Goal: Information Seeking & Learning: Learn about a topic

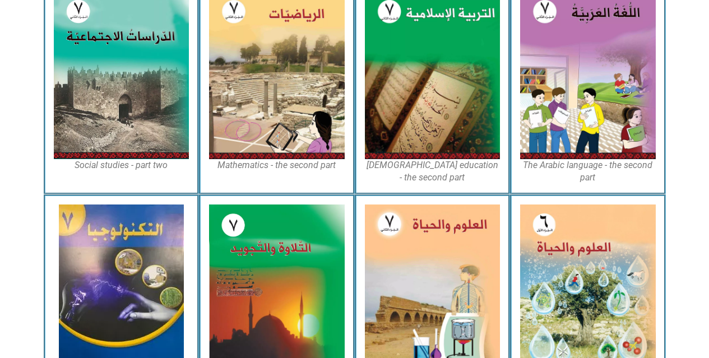
scroll to position [603, 0]
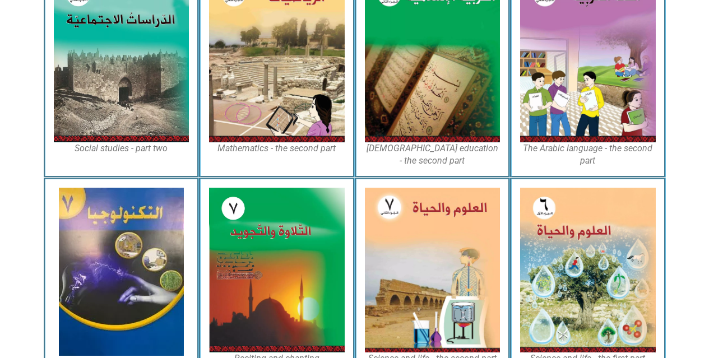
drag, startPoint x: 717, startPoint y: 73, endPoint x: 717, endPoint y: 275, distance: 201.3
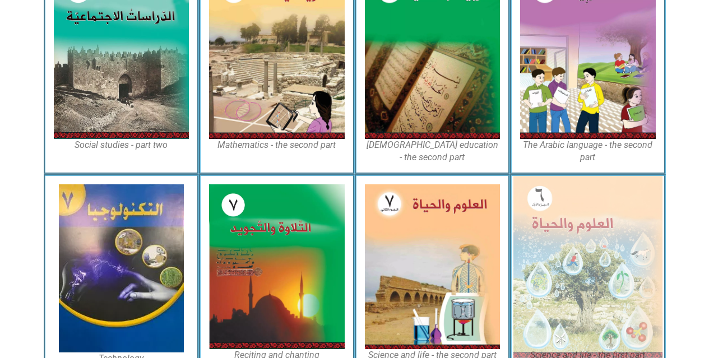
click at [594, 245] on img at bounding box center [588, 267] width 149 height 182
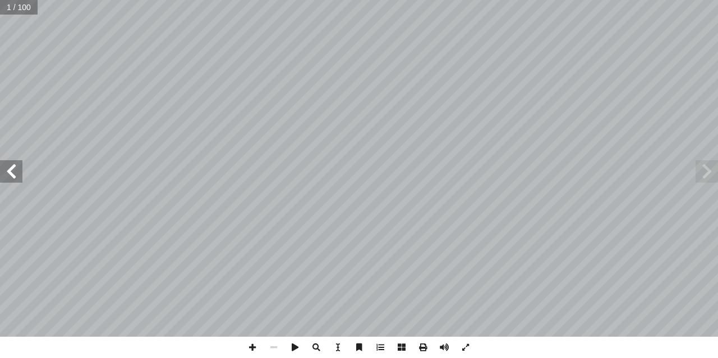
click at [3, 168] on span at bounding box center [11, 171] width 22 height 22
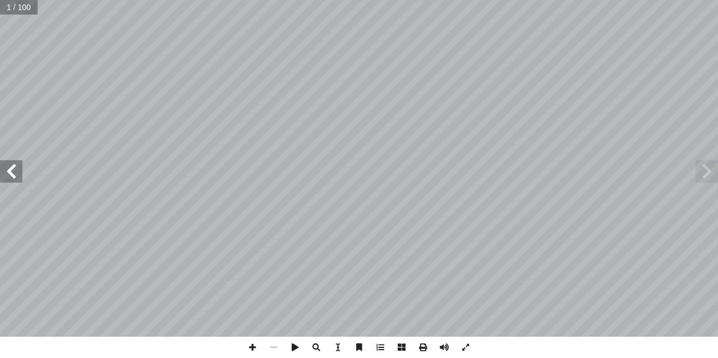
click at [2, 170] on span at bounding box center [11, 171] width 22 height 22
click at [0, 168] on span at bounding box center [11, 171] width 22 height 22
click at [11, 164] on span at bounding box center [11, 171] width 22 height 22
click at [11, 168] on span at bounding box center [11, 171] width 22 height 22
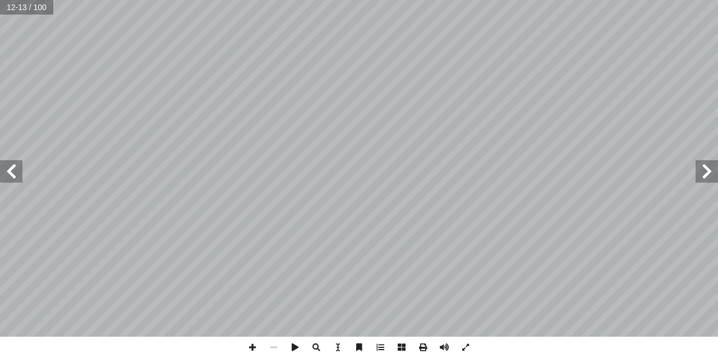
click at [11, 168] on span at bounding box center [11, 171] width 22 height 22
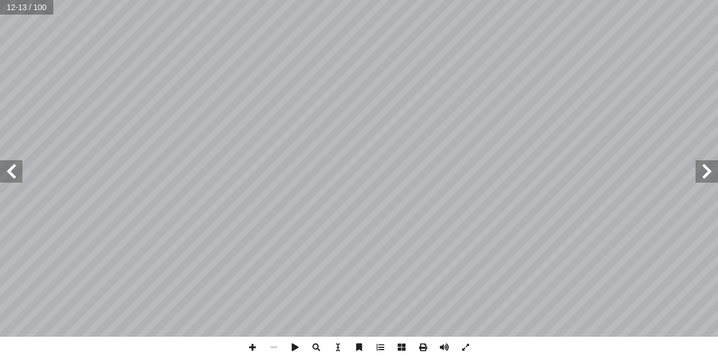
click at [11, 168] on span at bounding box center [11, 171] width 22 height 22
click at [703, 173] on span at bounding box center [706, 171] width 22 height 22
click at [713, 169] on span at bounding box center [706, 171] width 22 height 22
click at [712, 179] on span at bounding box center [706, 171] width 22 height 22
click at [710, 171] on span at bounding box center [706, 171] width 22 height 22
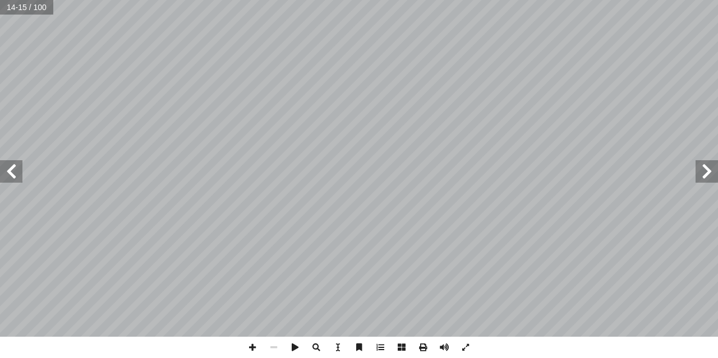
click at [0, 168] on span at bounding box center [11, 171] width 22 height 22
click at [278, 348] on span at bounding box center [273, 347] width 21 height 21
click at [257, 350] on span at bounding box center [252, 347] width 21 height 21
click at [15, 172] on span at bounding box center [11, 171] width 22 height 22
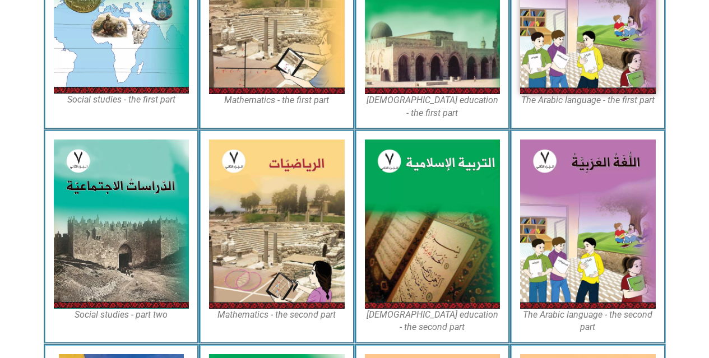
scroll to position [432, 0]
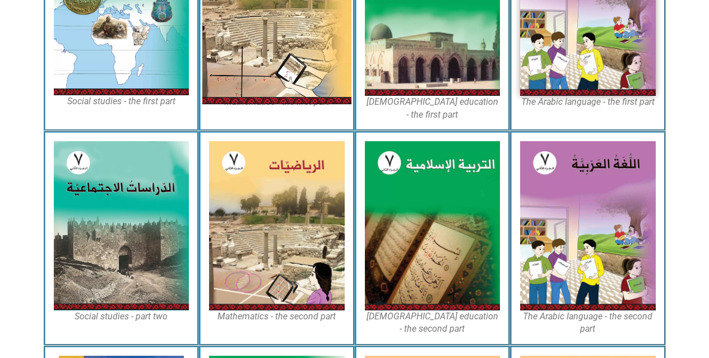
click at [284, 91] on img at bounding box center [276, 11] width 149 height 186
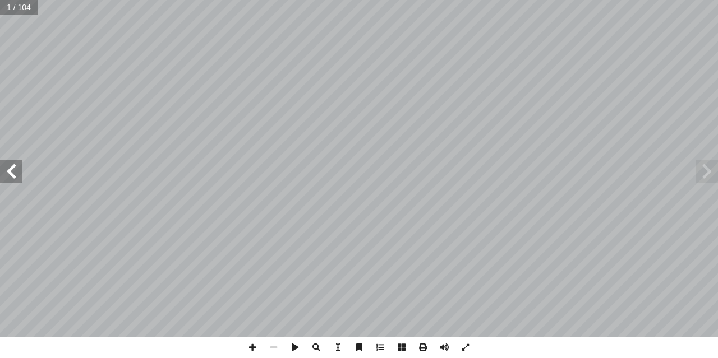
click at [9, 177] on span at bounding box center [11, 171] width 22 height 22
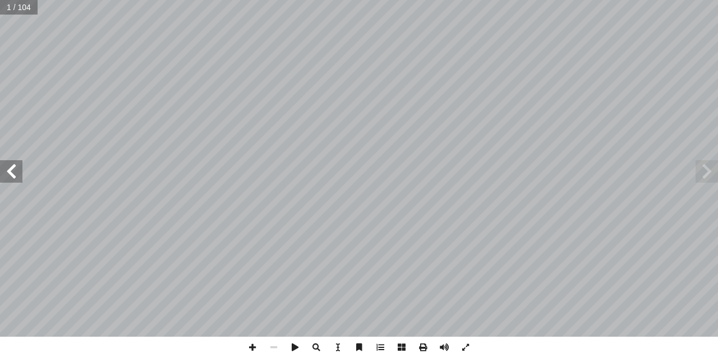
click at [9, 177] on span at bounding box center [11, 171] width 22 height 22
click at [12, 174] on span at bounding box center [11, 171] width 22 height 22
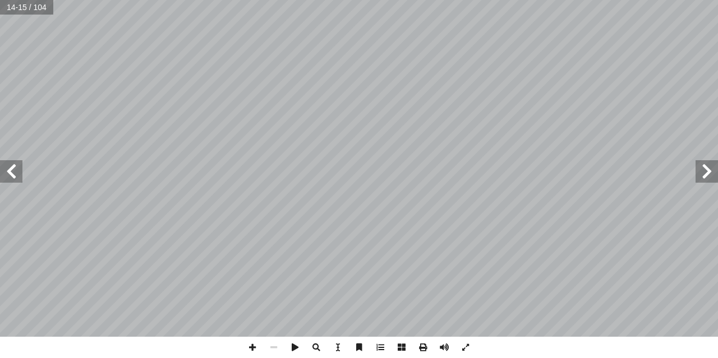
click at [12, 174] on span at bounding box center [11, 171] width 22 height 22
click at [711, 171] on span at bounding box center [706, 171] width 22 height 22
